Goal: Complete application form: Complete application form

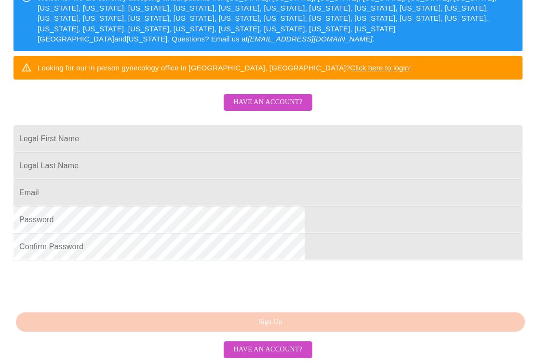
scroll to position [224, 0]
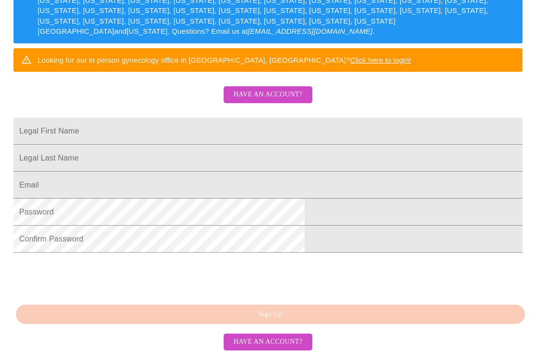
click at [14, 6] on div "MyMenopauseRx Sign Up Welcome! We are currently accepting virtual patients from…" at bounding box center [268, 45] width 528 height 435
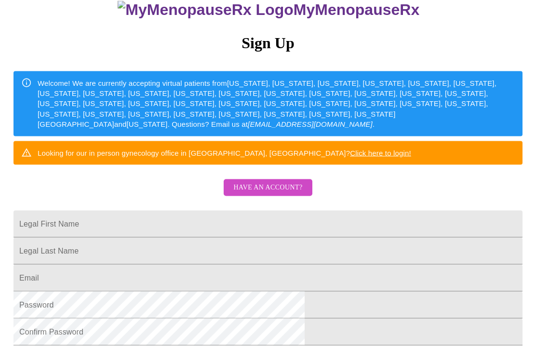
scroll to position [98, 0]
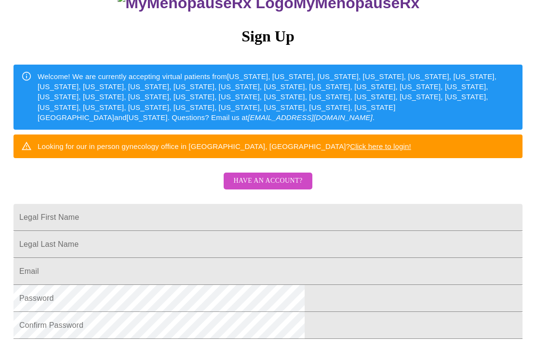
click at [395, 231] on input "Legal First Name" at bounding box center [267, 217] width 509 height 27
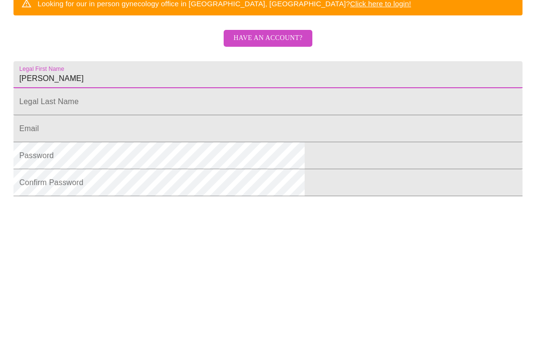
type input "[PERSON_NAME]"
click at [227, 231] on input "Legal First Name" at bounding box center [267, 244] width 509 height 27
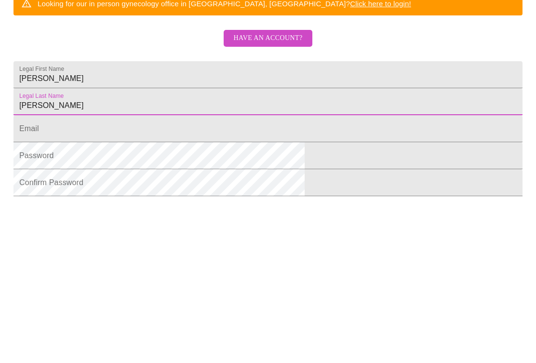
type input "[PERSON_NAME]"
click at [207, 258] on input "Legal First Name" at bounding box center [267, 271] width 509 height 27
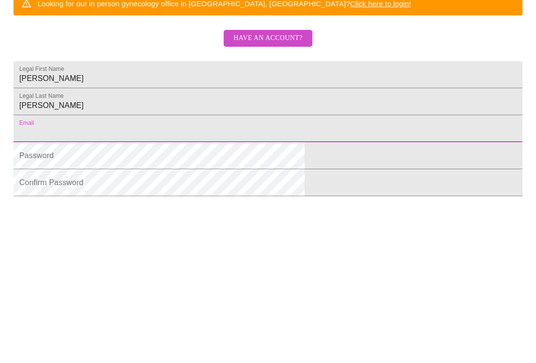
scroll to position [134, 0]
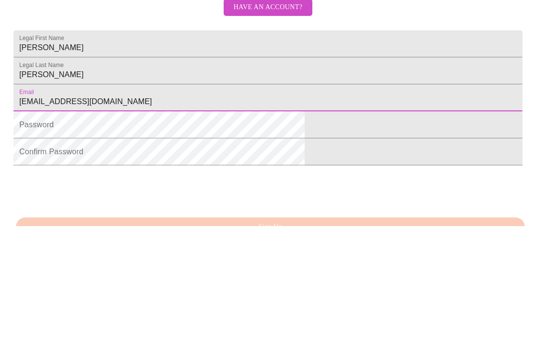
type input "[EMAIL_ADDRESS][DOMAIN_NAME]"
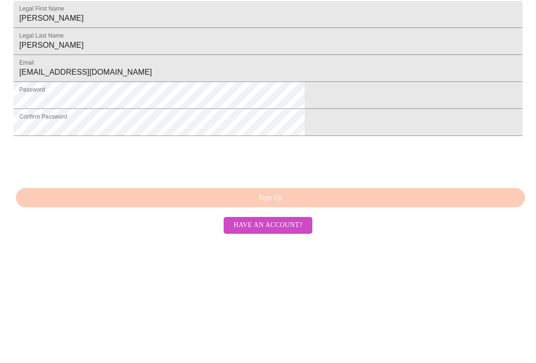
scroll to position [224, 0]
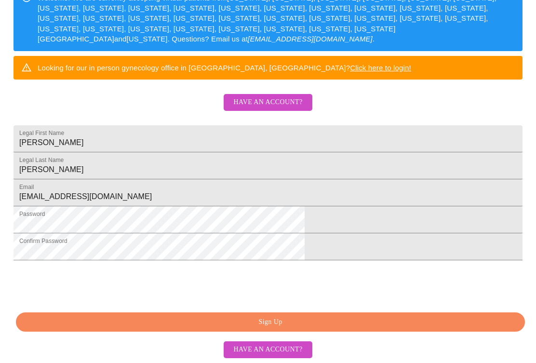
click at [328, 329] on button "Sign Up" at bounding box center [270, 322] width 509 height 20
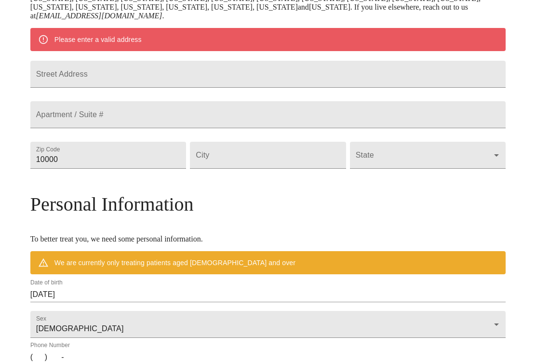
scroll to position [186, 0]
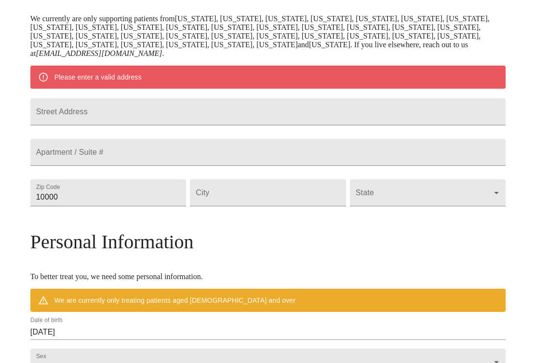
click at [356, 120] on input "Street Address" at bounding box center [267, 111] width 475 height 27
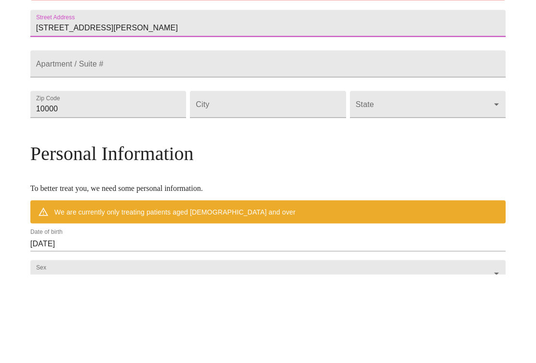
type input "[STREET_ADDRESS][PERSON_NAME]"
click at [186, 179] on input "10000" at bounding box center [108, 192] width 156 height 27
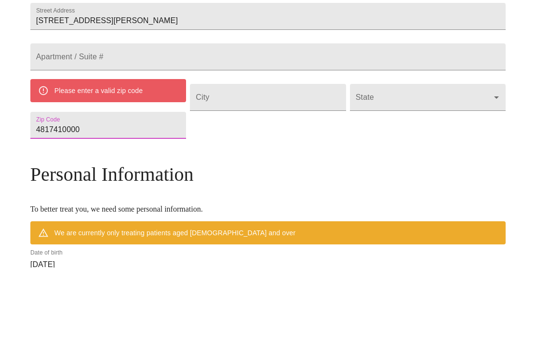
click at [173, 207] on input "4817410000" at bounding box center [108, 220] width 156 height 27
click at [186, 207] on input "4817410000" at bounding box center [108, 220] width 156 height 27
click at [178, 207] on input "4817410000" at bounding box center [108, 220] width 156 height 27
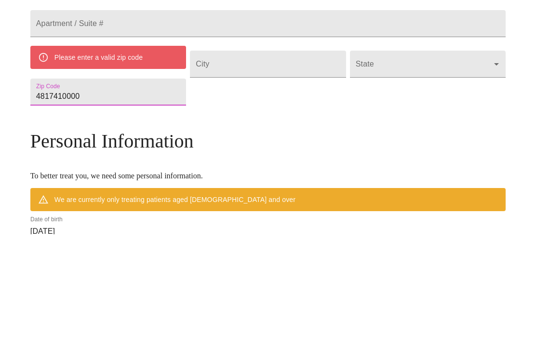
click at [169, 207] on input "4817410000" at bounding box center [108, 220] width 156 height 27
type input "481741"
click at [281, 179] on input "Street Address" at bounding box center [268, 192] width 156 height 27
type input "Romulus"
click at [397, 103] on body "MyMenopauseRx Welcome to MyMenopauseRx Since it's your first time here, you'll …" at bounding box center [268, 215] width 528 height 796
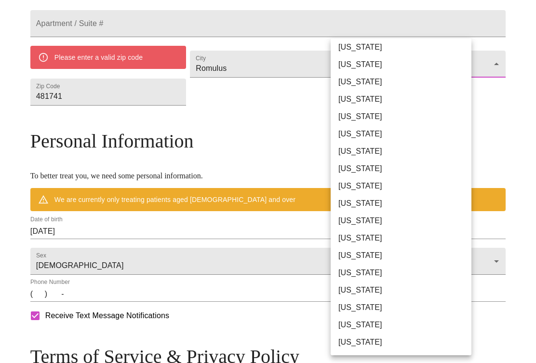
scroll to position [92, 0]
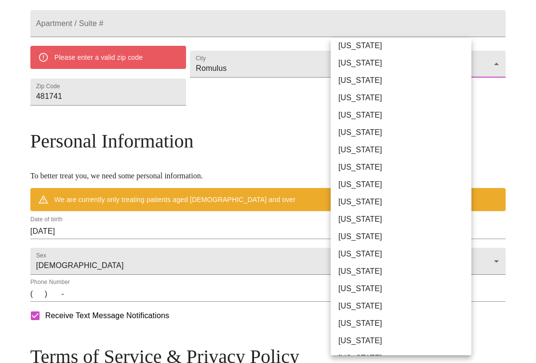
click at [374, 324] on li "[US_STATE]" at bounding box center [400, 323] width 141 height 17
type input "[US_STATE]"
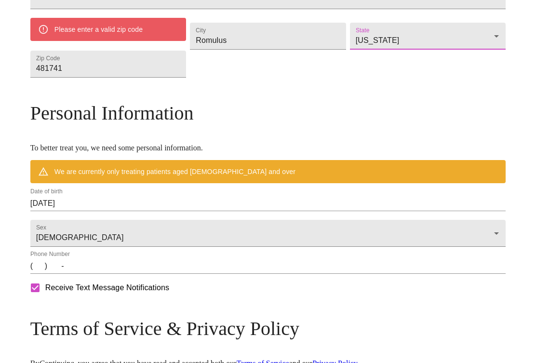
click at [147, 211] on input "[DATE]" at bounding box center [267, 203] width 475 height 15
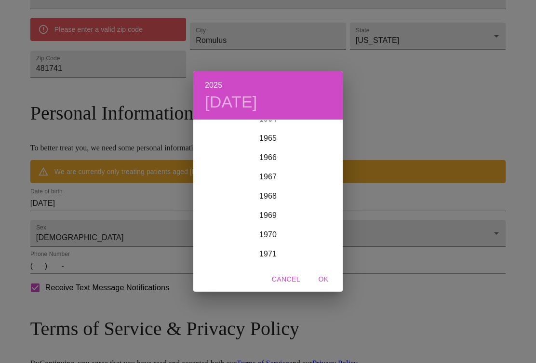
scroll to position [1262, 0]
click at [276, 144] on div "1965" at bounding box center [267, 139] width 149 height 19
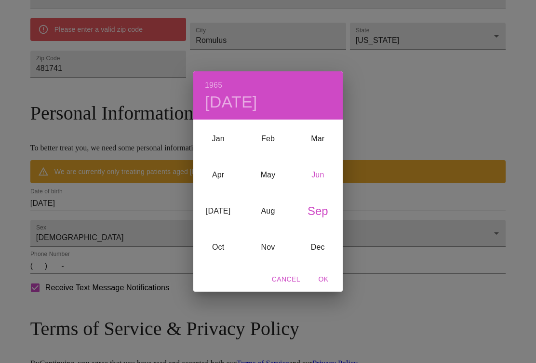
click at [319, 184] on div "Jun" at bounding box center [318, 175] width 50 height 36
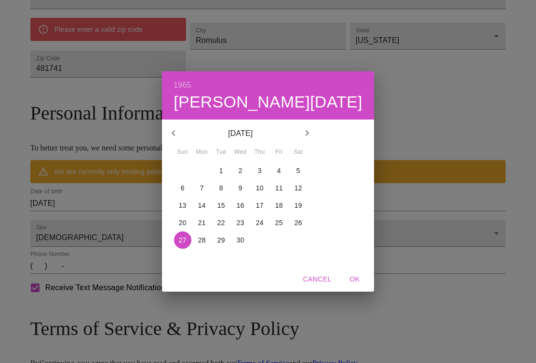
click at [225, 245] on p "29" at bounding box center [221, 240] width 8 height 10
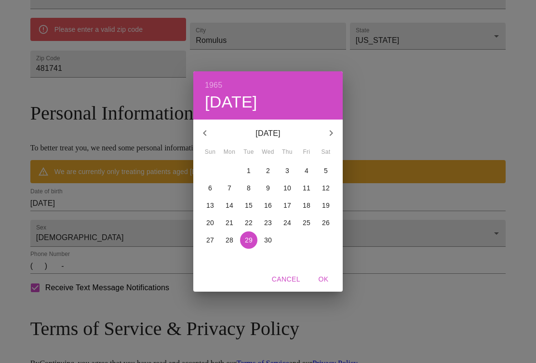
click at [327, 282] on span "OK" at bounding box center [323, 279] width 23 height 12
type input "[DATE]"
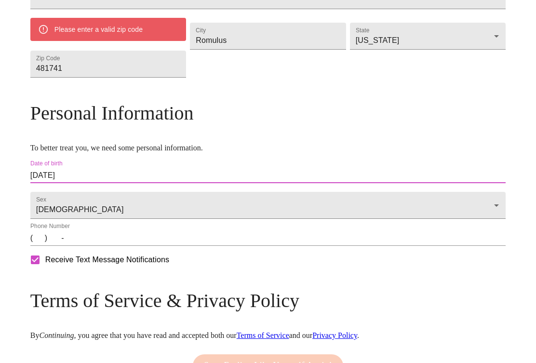
click at [93, 246] on input "(   )    -" at bounding box center [267, 237] width 475 height 15
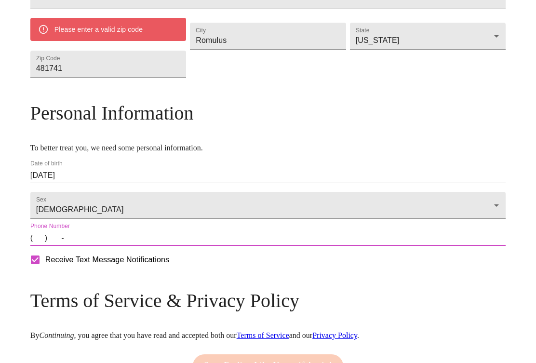
scroll to position [339, 0]
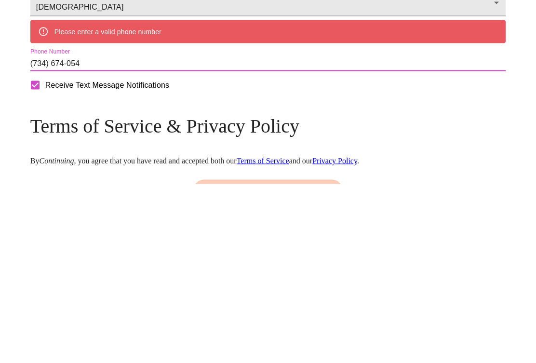
type input "[PHONE_NUMBER]"
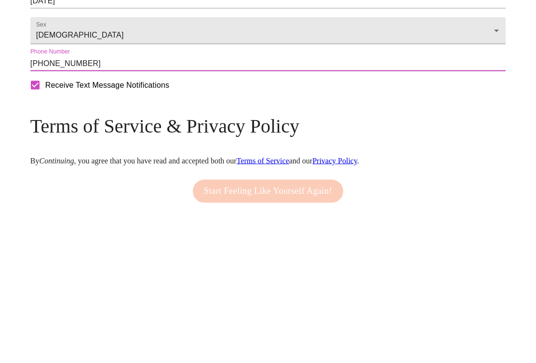
scroll to position [433, 0]
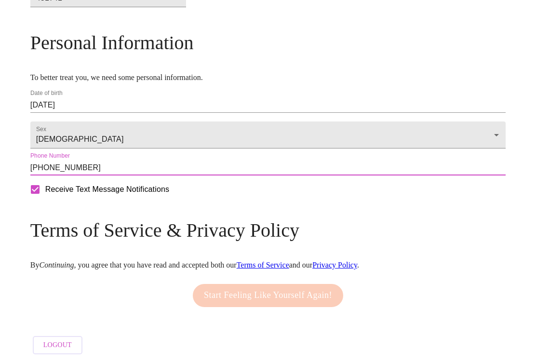
click at [324, 302] on div "Start Feeling Like Yourself Again!" at bounding box center [267, 295] width 155 height 33
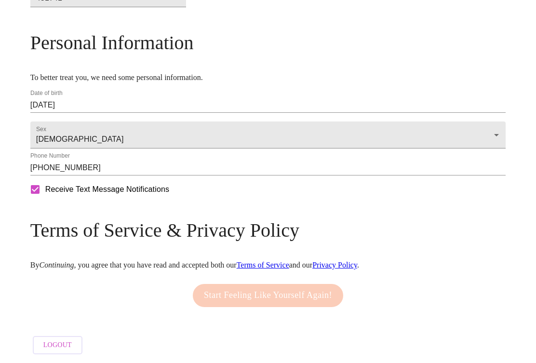
click at [307, 312] on div "Start Feeling Like Yourself Again!" at bounding box center [267, 295] width 155 height 33
click at [264, 308] on div "Start Feeling Like Yourself Again!" at bounding box center [267, 295] width 155 height 33
click at [297, 284] on div "Mailing Address We currently are only supporting patients from [US_STATE], [US_…" at bounding box center [267, 66] width 475 height 585
click at [259, 325] on div "Mailing Address We currently are only supporting patients from [US_STATE], [US_…" at bounding box center [267, 66] width 475 height 585
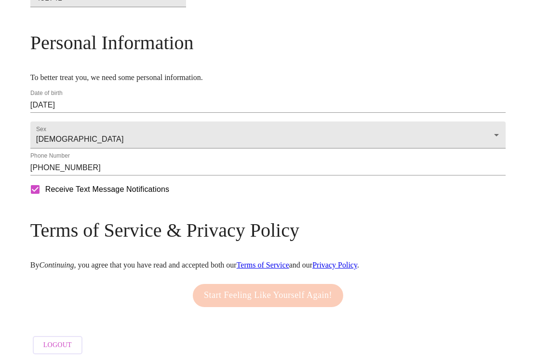
click at [294, 292] on div "Start Feeling Like Yourself Again!" at bounding box center [267, 295] width 155 height 33
click at [283, 297] on div "Start Feeling Like Yourself Again!" at bounding box center [267, 295] width 155 height 33
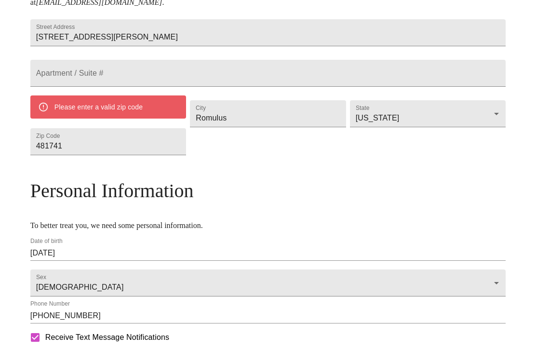
scroll to position [238, 0]
click at [49, 112] on icon at bounding box center [43, 106] width 11 height 11
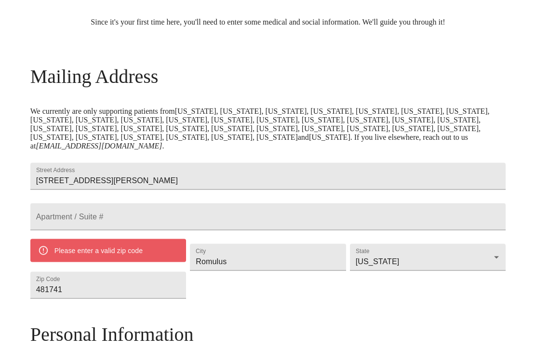
scroll to position [94, 0]
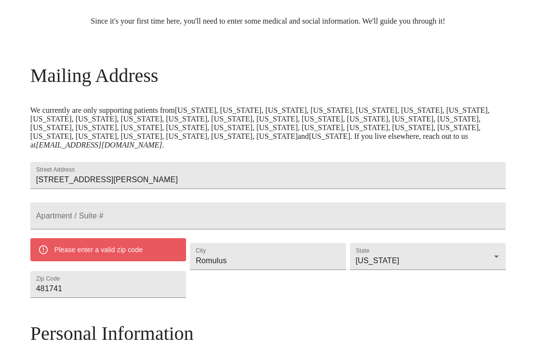
click at [171, 298] on input "481741" at bounding box center [108, 284] width 156 height 27
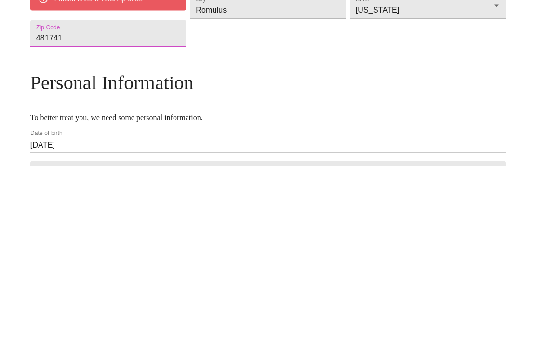
click at [171, 217] on input "481741" at bounding box center [108, 230] width 156 height 27
click at [162, 217] on input "481741" at bounding box center [108, 230] width 156 height 27
click at [164, 217] on input "481741" at bounding box center [108, 230] width 156 height 27
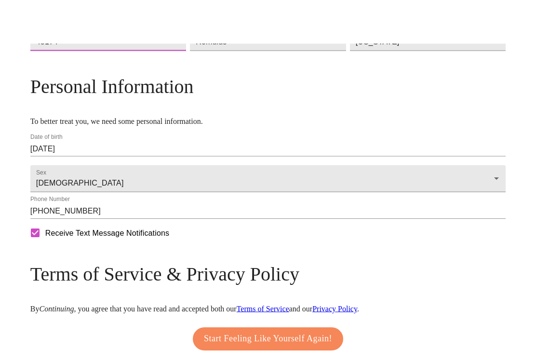
scroll to position [413, 0]
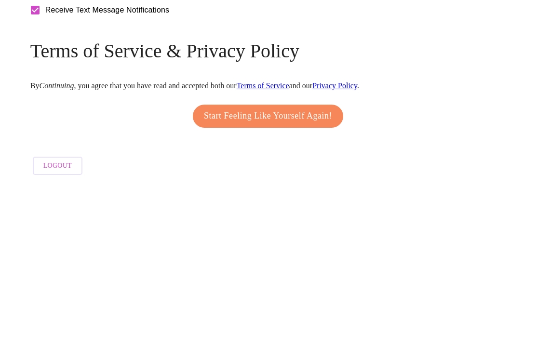
type input "48174"
click at [314, 288] on span "Start Feeling Like Yourself Again!" at bounding box center [268, 295] width 128 height 15
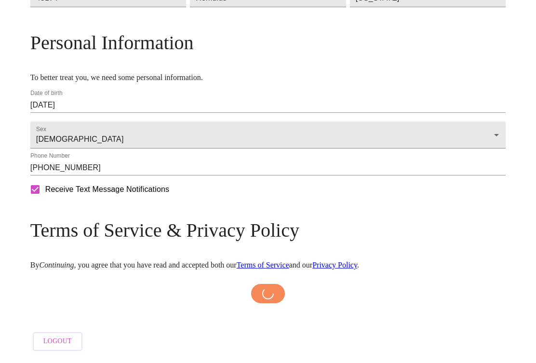
scroll to position [393, 0]
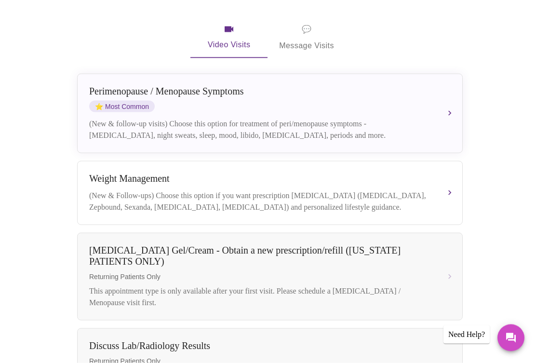
scroll to position [185, 0]
